Goal: Task Accomplishment & Management: Manage account settings

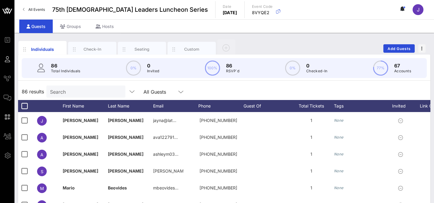
click at [30, 6] on link "All Events" at bounding box center [33, 10] width 29 height 10
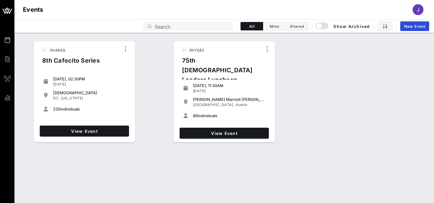
click at [152, 105] on div "XH48SQ 8th Cafecito Series [DATE], 02:30PM [DATE] [DEMOGRAPHIC_DATA] [GEOGRAPHI…" at bounding box center [223, 92] width 419 height 106
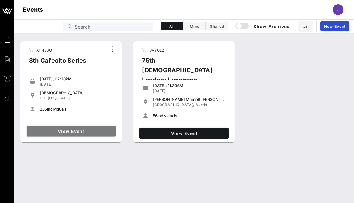
click at [86, 129] on span "View Event" at bounding box center [71, 131] width 84 height 5
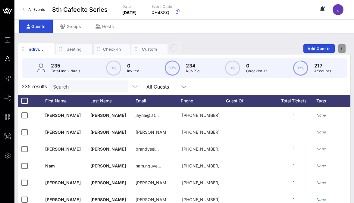
click at [288, 45] on button "button" at bounding box center [341, 48] width 7 height 8
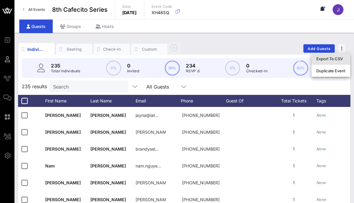
click at [288, 56] on div "Export To CSV" at bounding box center [330, 58] width 29 height 5
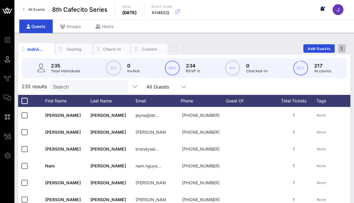
click at [288, 51] on button "button" at bounding box center [341, 48] width 7 height 8
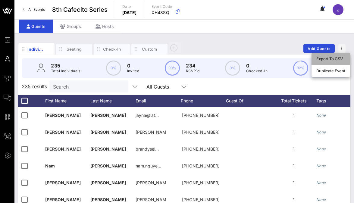
click at [288, 58] on div "Export To CSV" at bounding box center [330, 58] width 29 height 5
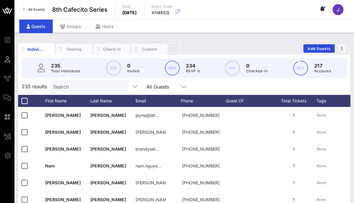
click at [29, 8] on span "All Events" at bounding box center [36, 9] width 17 height 5
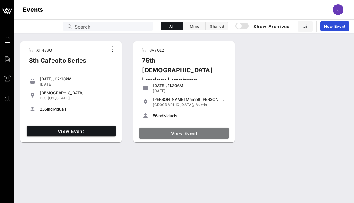
click at [169, 133] on span "View Event" at bounding box center [184, 133] width 84 height 5
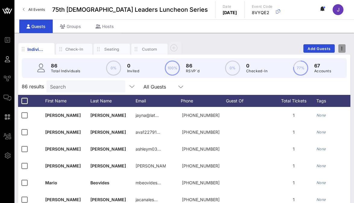
click at [288, 51] on button "button" at bounding box center [341, 48] width 7 height 8
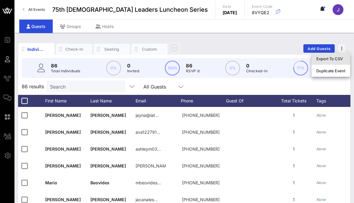
click at [288, 59] on div "Export To CSV" at bounding box center [330, 58] width 29 height 5
